Goal: Information Seeking & Learning: Learn about a topic

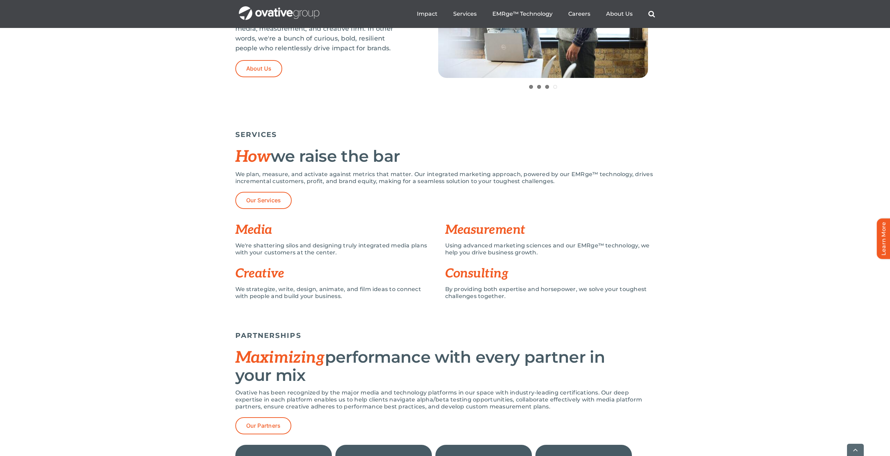
scroll to position [559, 0]
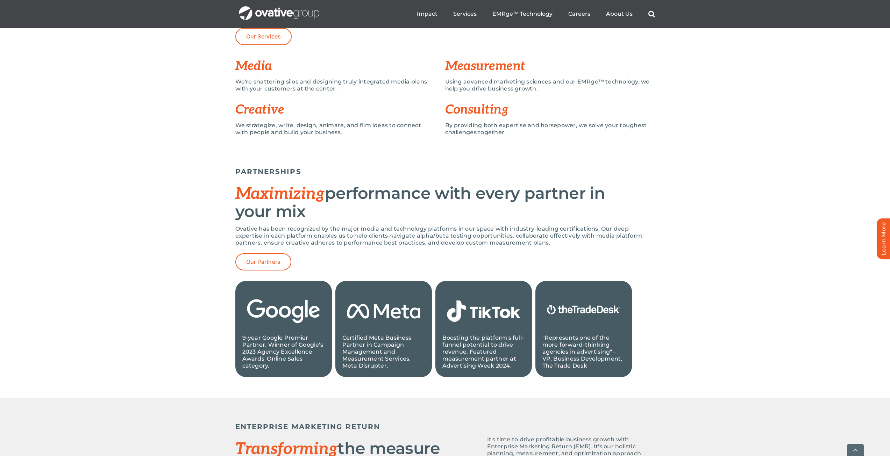
click at [183, 223] on div "PARTNERSHIPS Maximizing performance with every partner in your mix Ovative has …" at bounding box center [445, 275] width 890 height 245
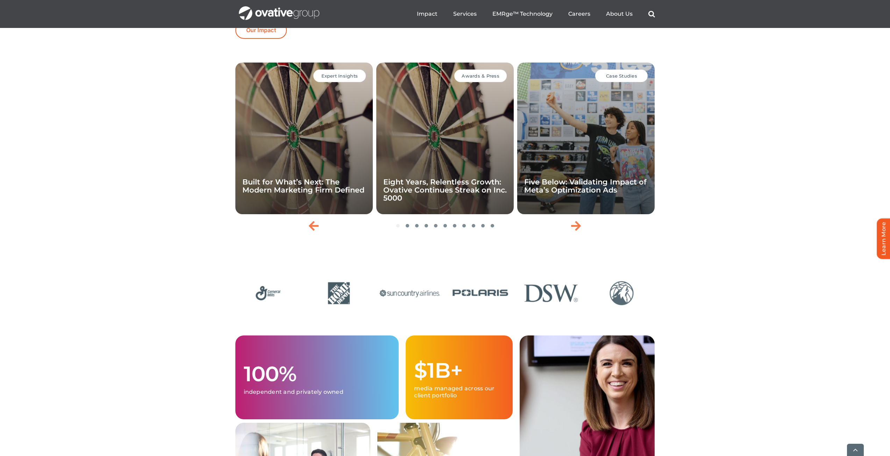
scroll to position [1748, 0]
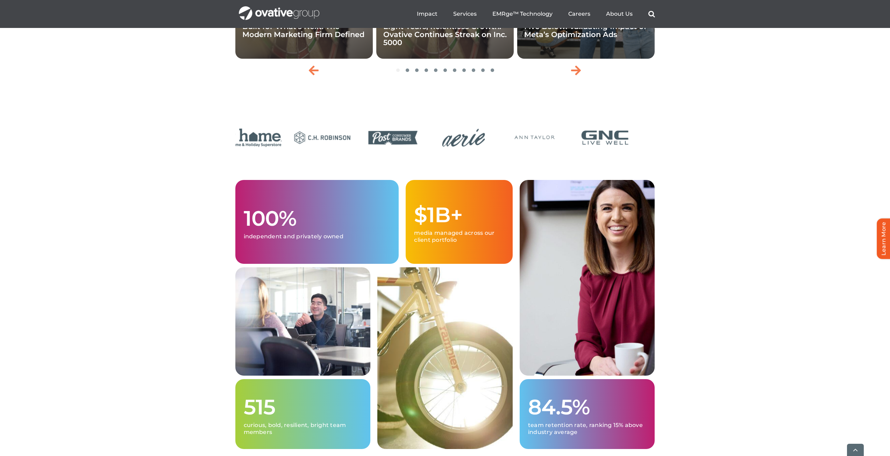
click at [430, 151] on img "18 / 24" at bounding box center [463, 137] width 66 height 27
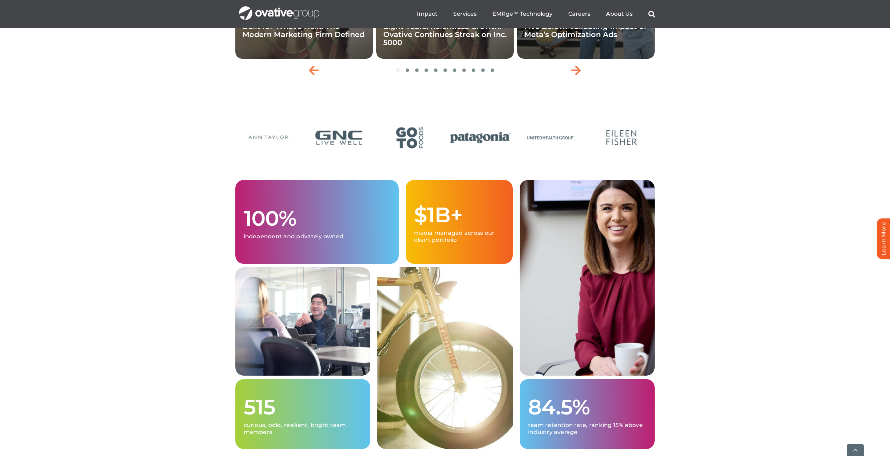
click at [501, 156] on div at bounding box center [444, 138] width 419 height 34
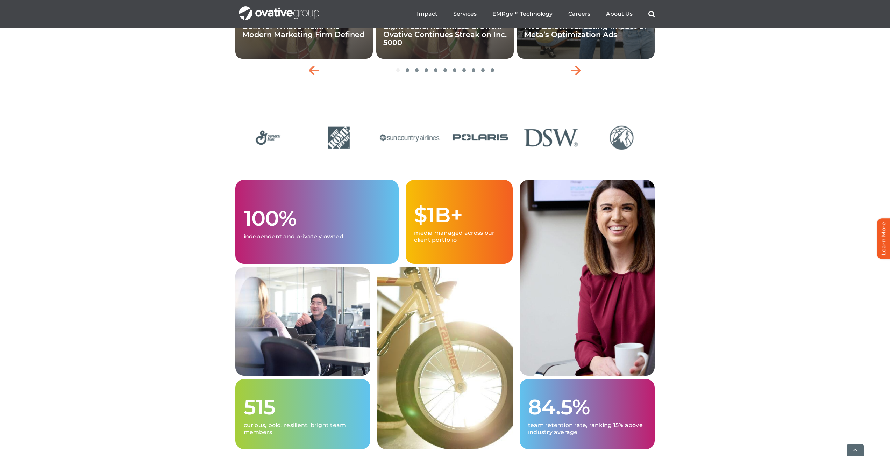
click at [518, 151] on img "11 / 24" at bounding box center [551, 137] width 66 height 27
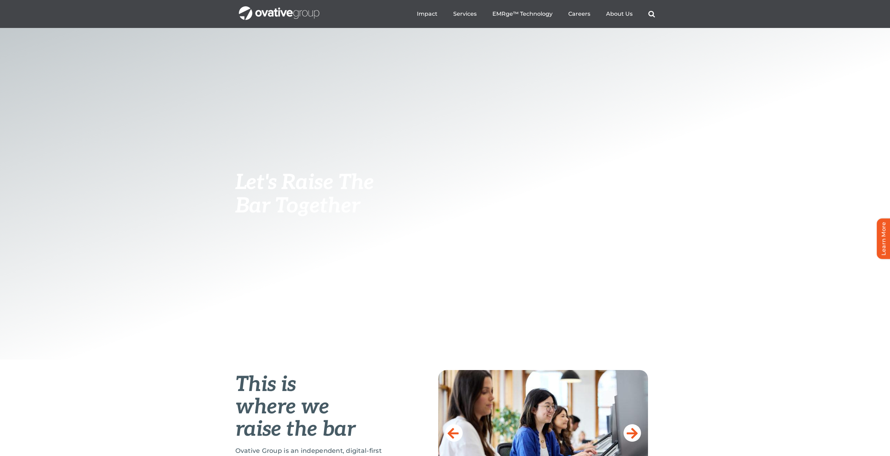
scroll to position [68, 0]
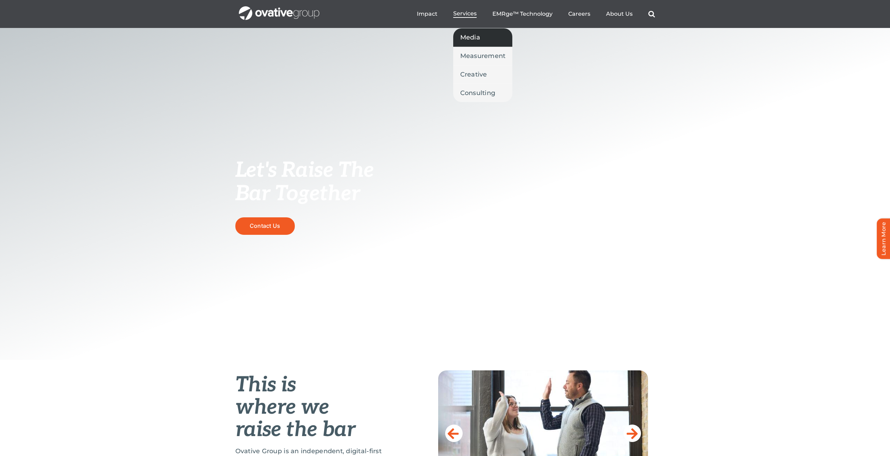
click at [477, 37] on span "Media" at bounding box center [470, 38] width 20 height 10
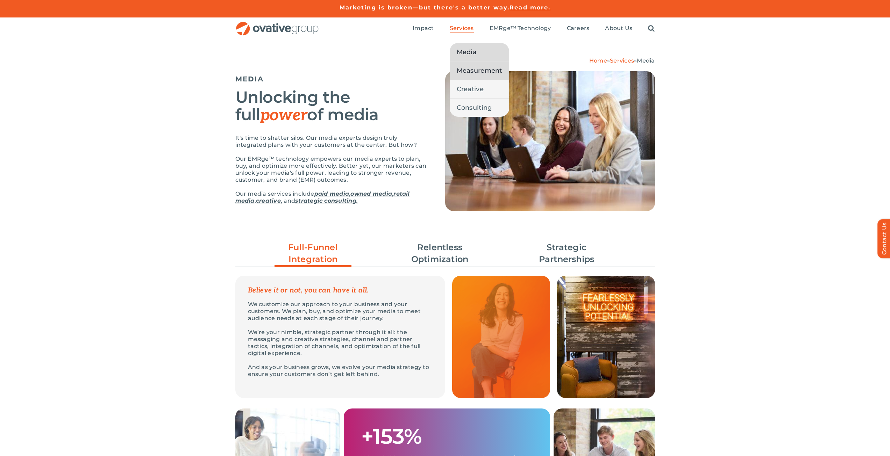
click at [487, 67] on span "Measurement" at bounding box center [479, 71] width 45 height 10
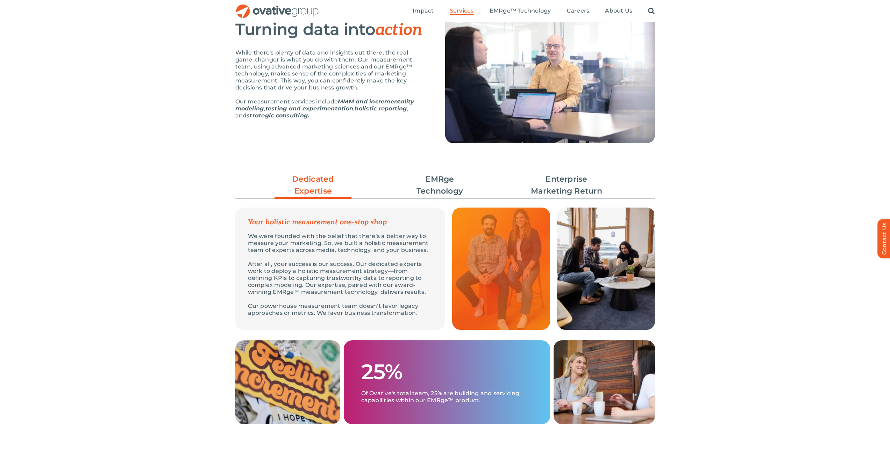
scroll to position [140, 0]
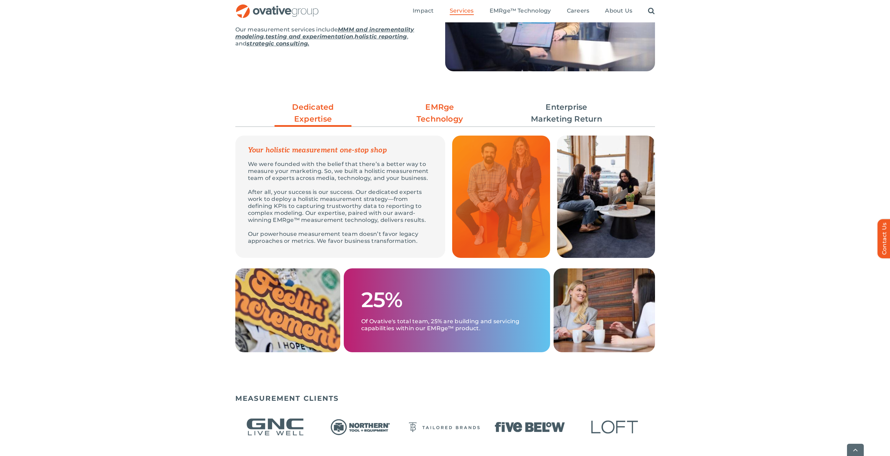
click at [446, 119] on link "EMRge Technology" at bounding box center [439, 113] width 77 height 24
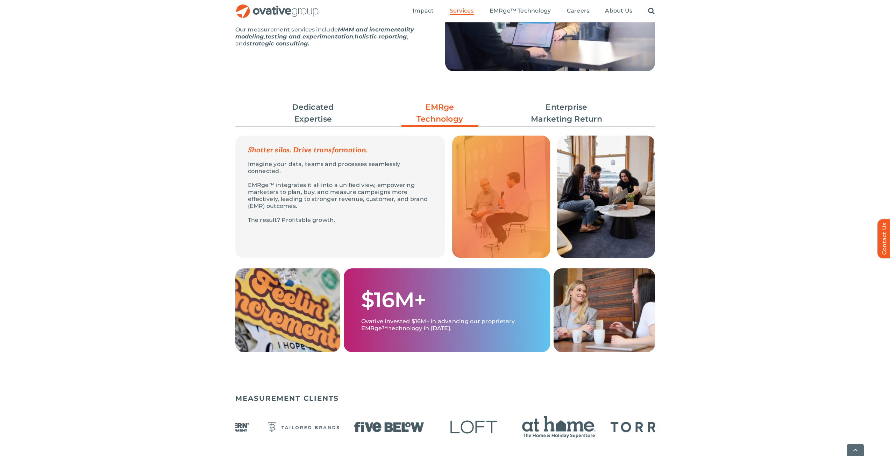
click at [315, 407] on div "MEASUREMENT CLIENTS" at bounding box center [444, 426] width 419 height 71
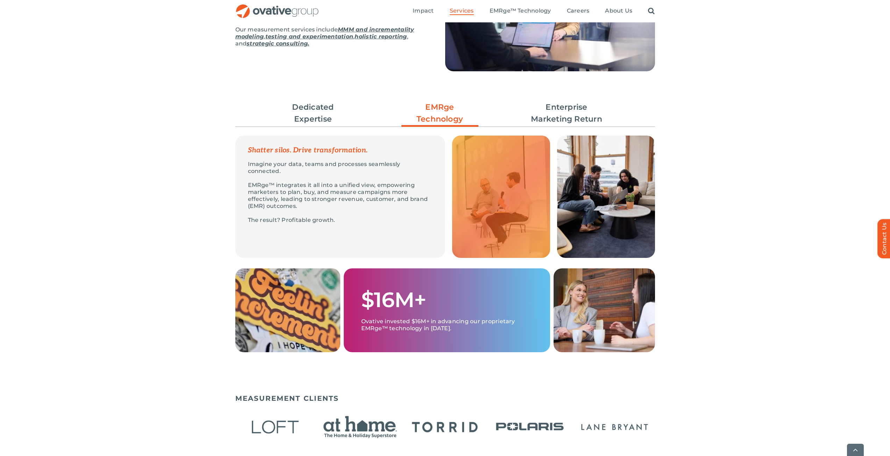
click at [405, 422] on img "20 / 22" at bounding box center [445, 427] width 80 height 33
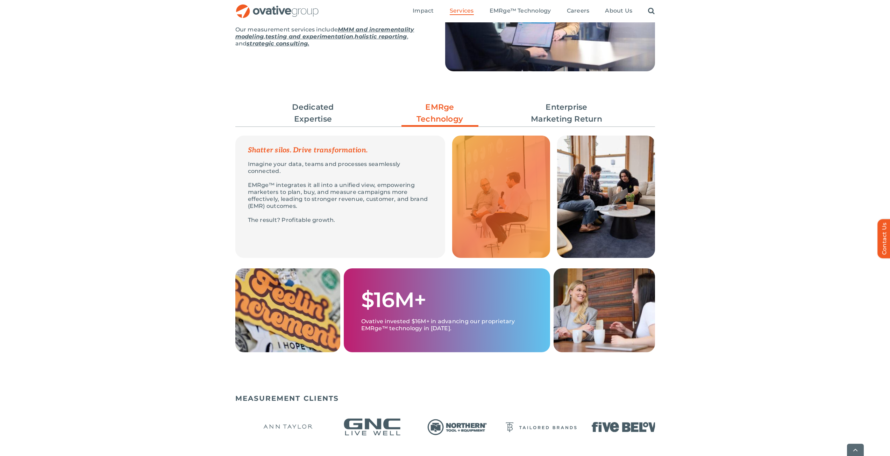
click at [383, 427] on img "3 / 22" at bounding box center [372, 427] width 80 height 33
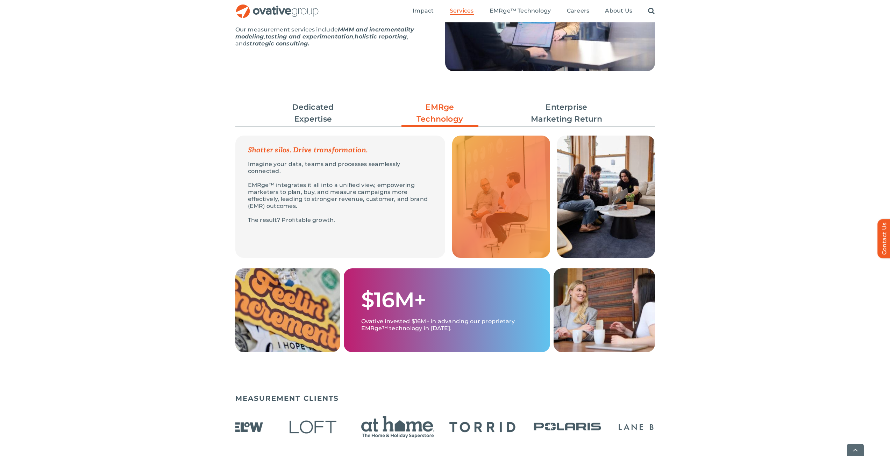
click at [395, 430] on img "8 / 22" at bounding box center [398, 427] width 80 height 33
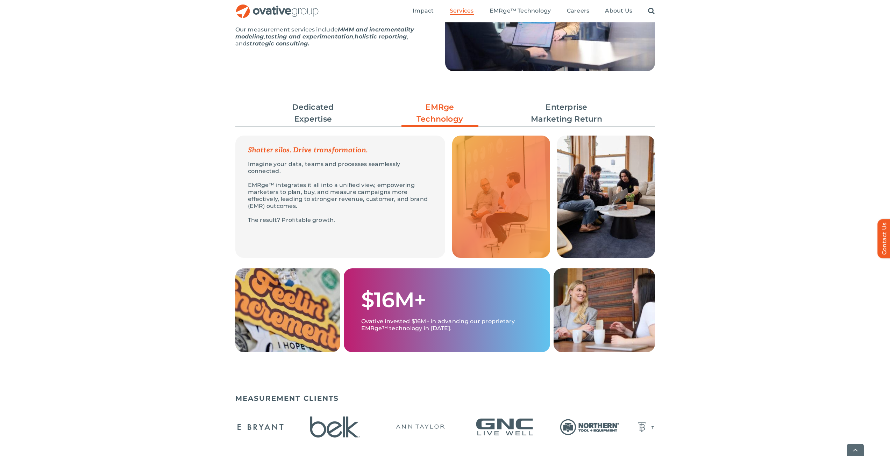
click at [380, 427] on img "13 / 22" at bounding box center [420, 427] width 80 height 33
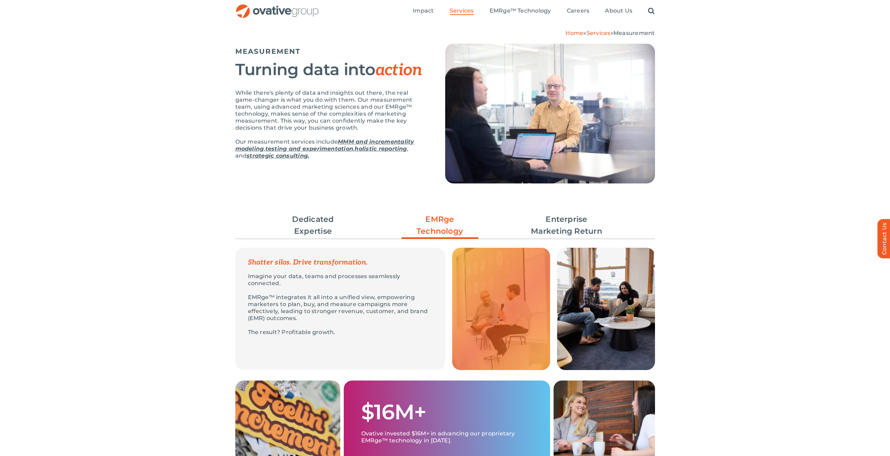
scroll to position [0, 0]
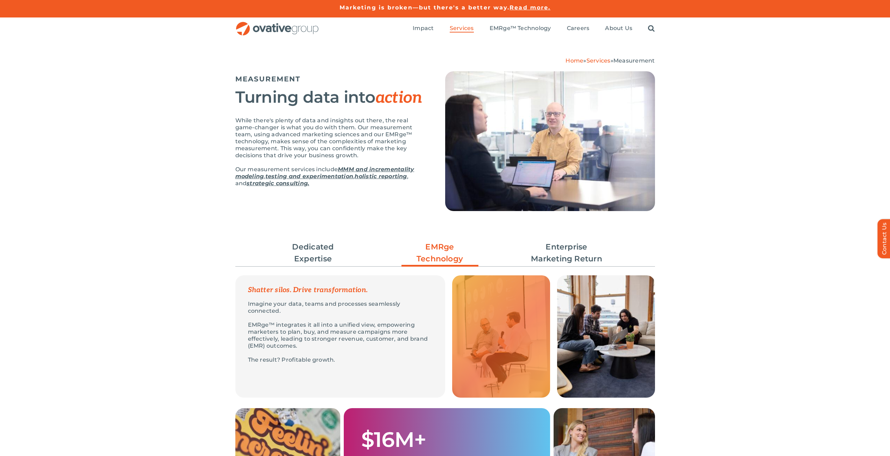
click at [287, 28] on img "OG_Full_horizontal_RGB" at bounding box center [277, 29] width 84 height 14
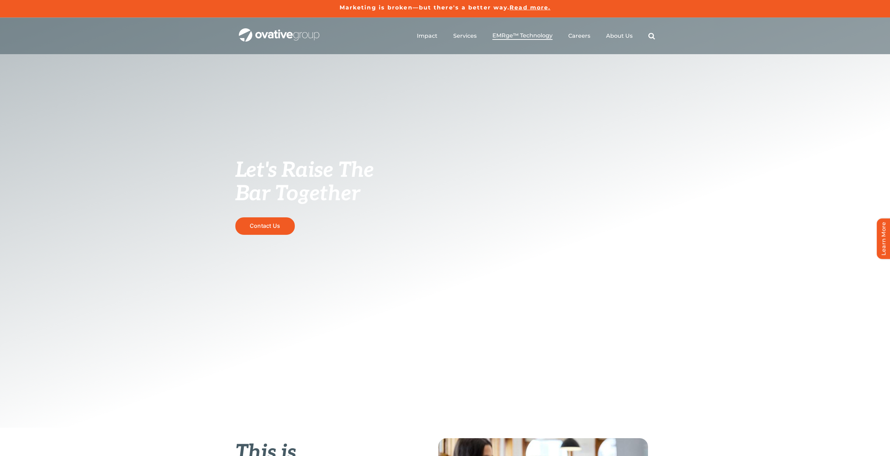
click at [525, 36] on span "EMRge™ Technology" at bounding box center [522, 35] width 60 height 7
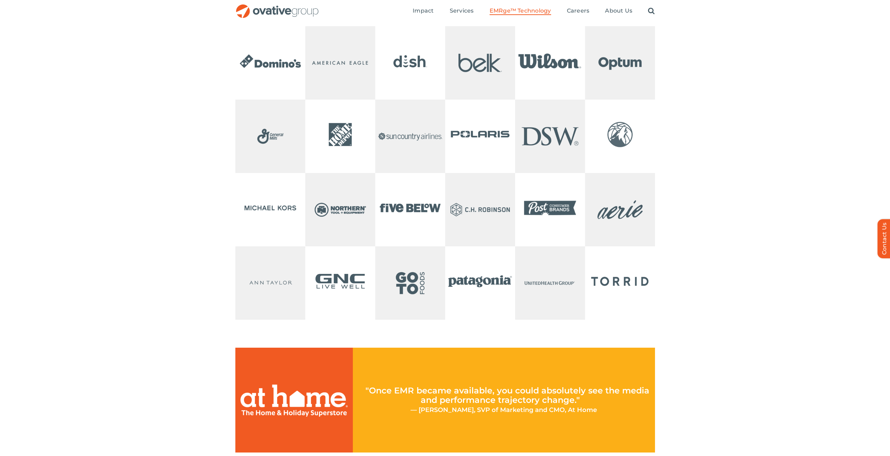
scroll to position [1404, 0]
